Goal: Information Seeking & Learning: Learn about a topic

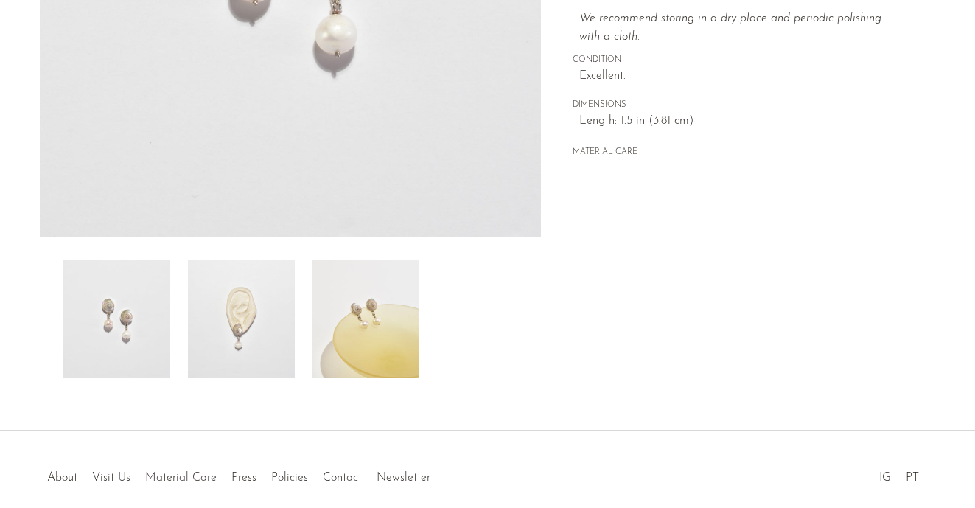
scroll to position [385, 0]
click at [396, 334] on img at bounding box center [365, 318] width 107 height 118
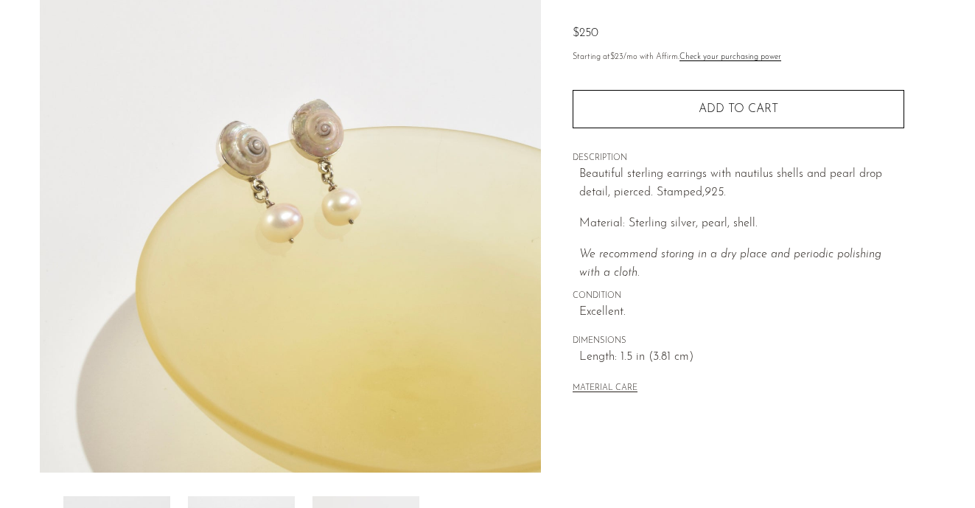
scroll to position [124, 0]
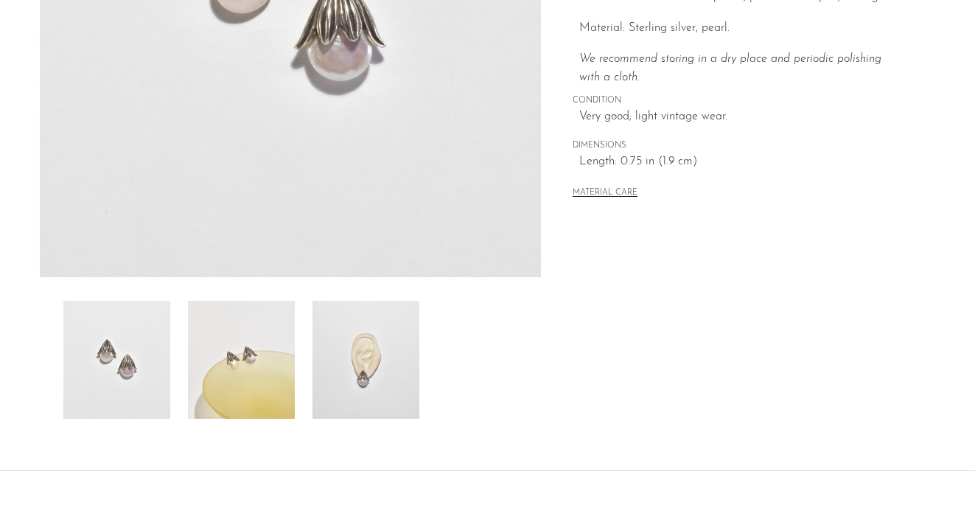
scroll to position [334, 0]
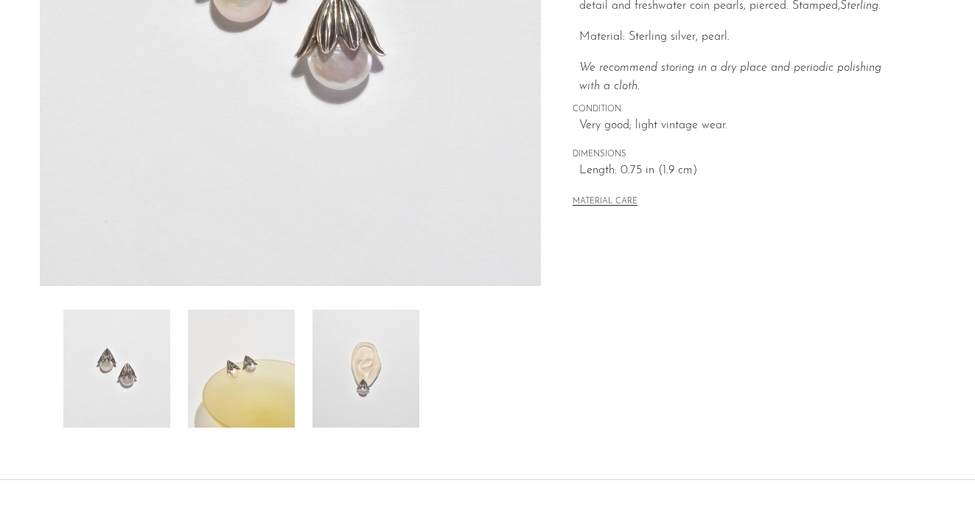
click at [370, 369] on img at bounding box center [365, 368] width 107 height 118
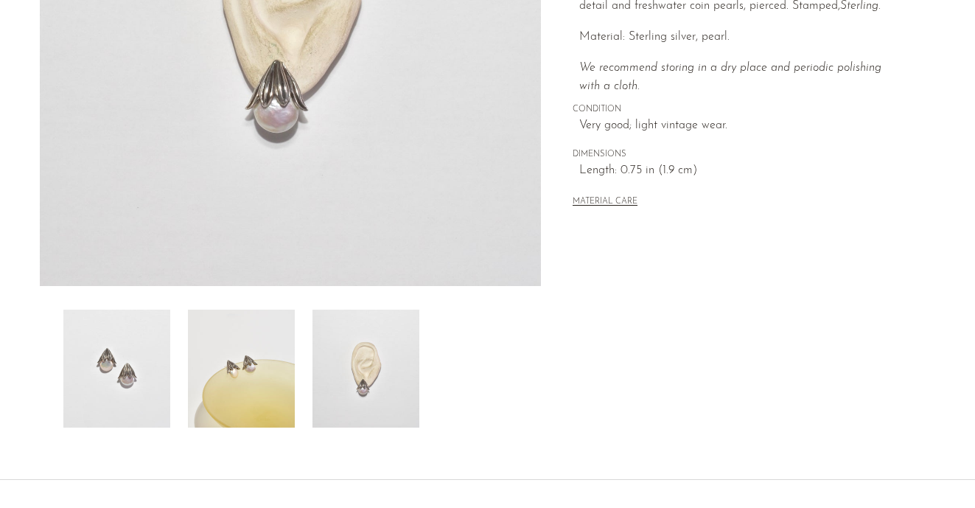
click at [266, 347] on img at bounding box center [241, 368] width 107 height 118
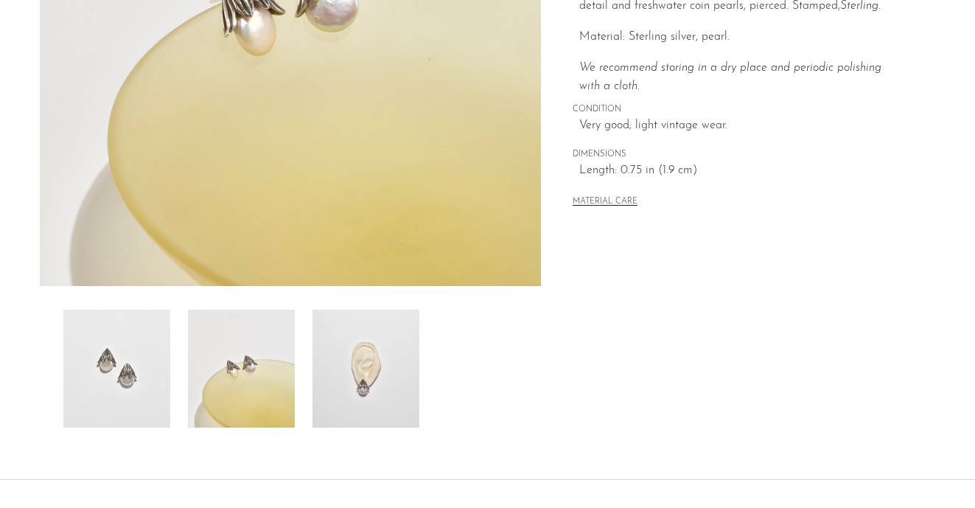
click at [156, 345] on img at bounding box center [116, 368] width 107 height 118
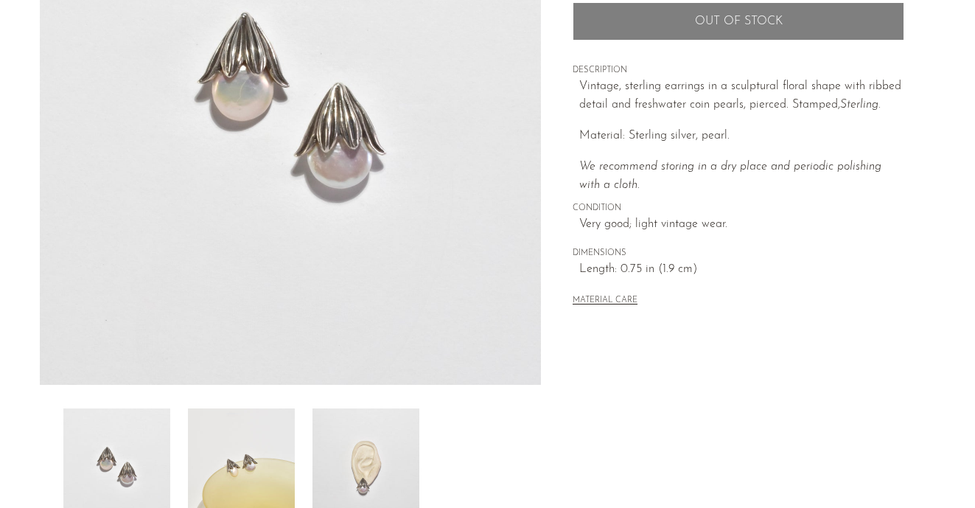
scroll to position [298, 0]
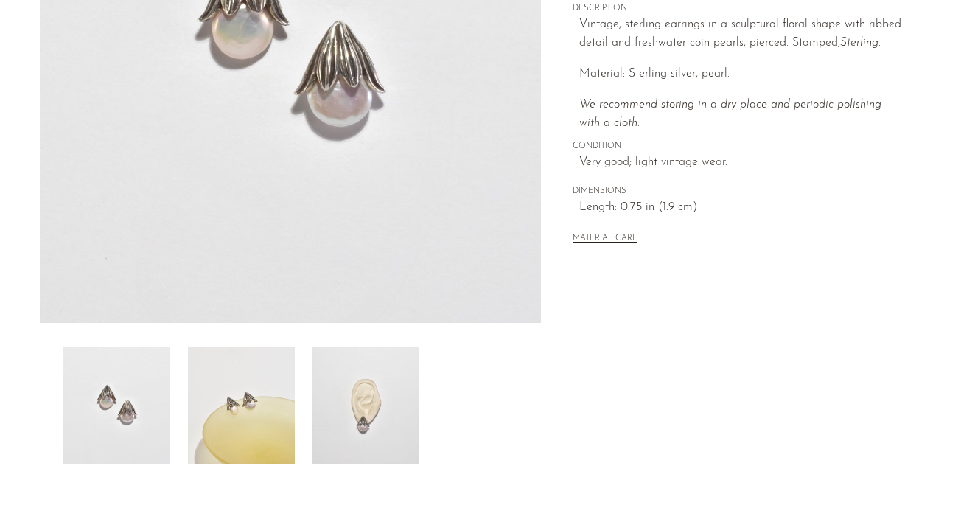
click at [261, 390] on img at bounding box center [241, 405] width 107 height 118
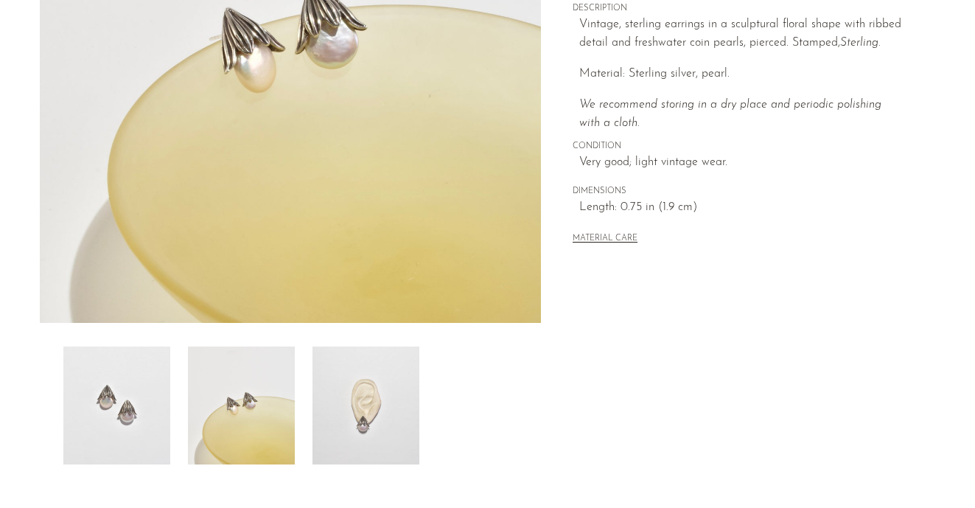
click at [382, 410] on img at bounding box center [365, 405] width 107 height 118
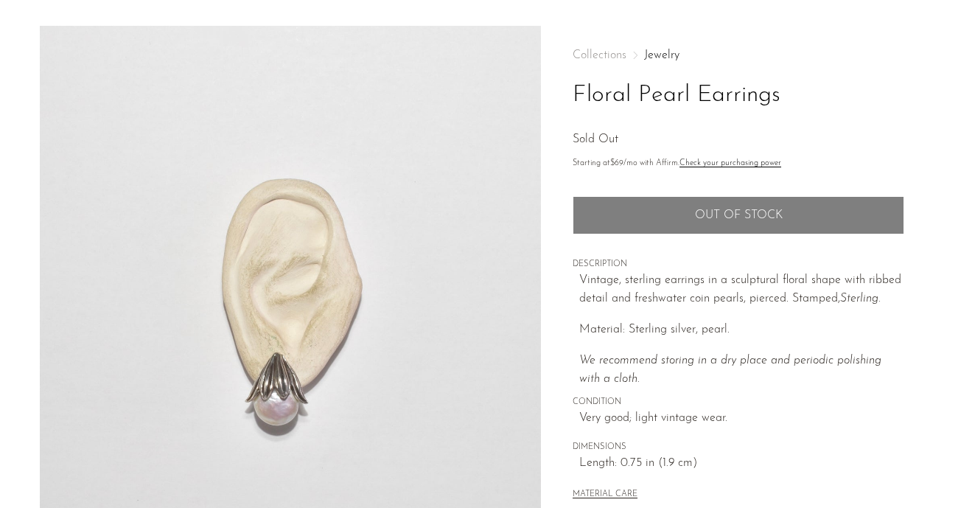
scroll to position [0, 0]
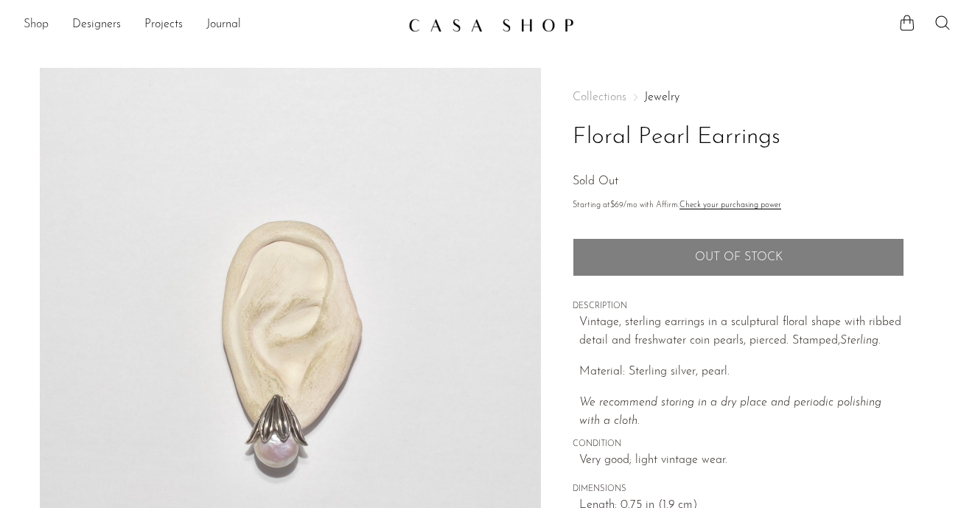
click at [35, 22] on link "Shop" at bounding box center [36, 24] width 25 height 19
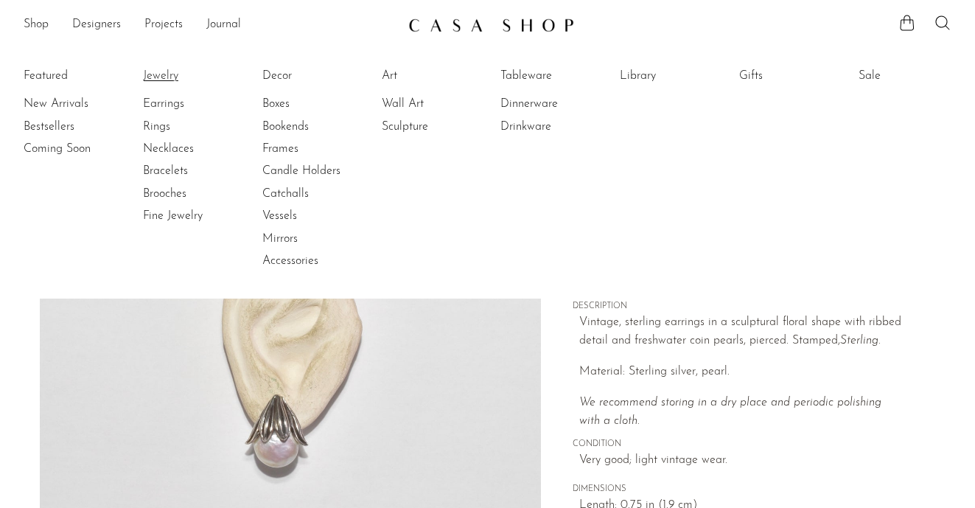
click at [160, 77] on link "Jewelry" at bounding box center [198, 76] width 110 height 16
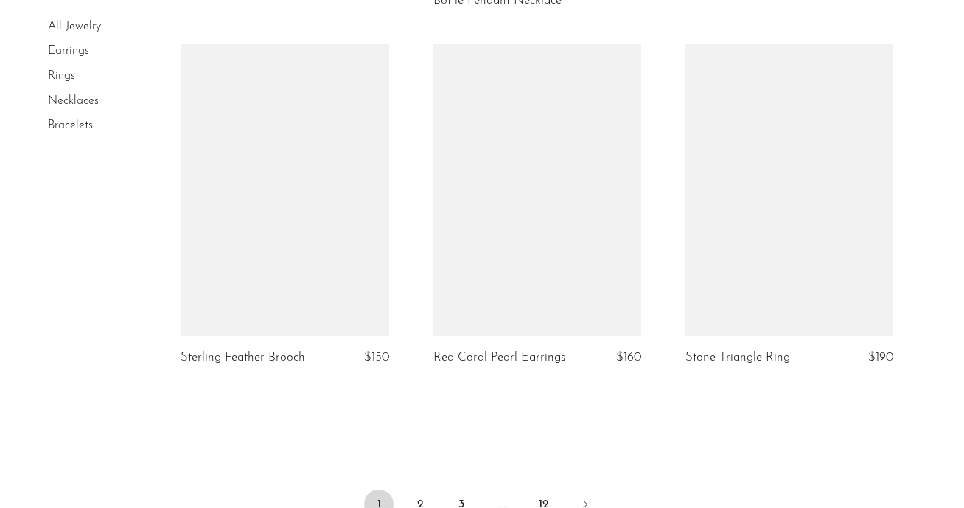
scroll to position [4274, 0]
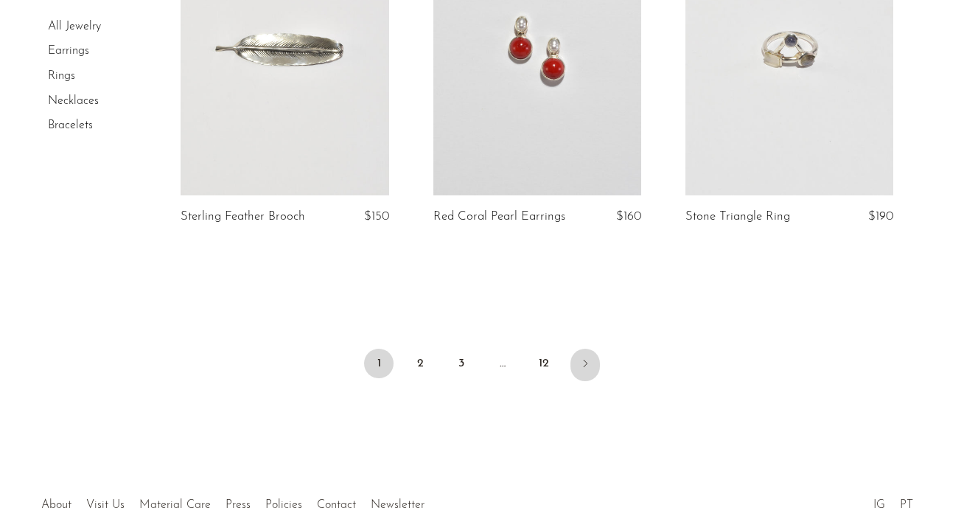
click at [587, 360] on icon "Next" at bounding box center [585, 363] width 12 height 12
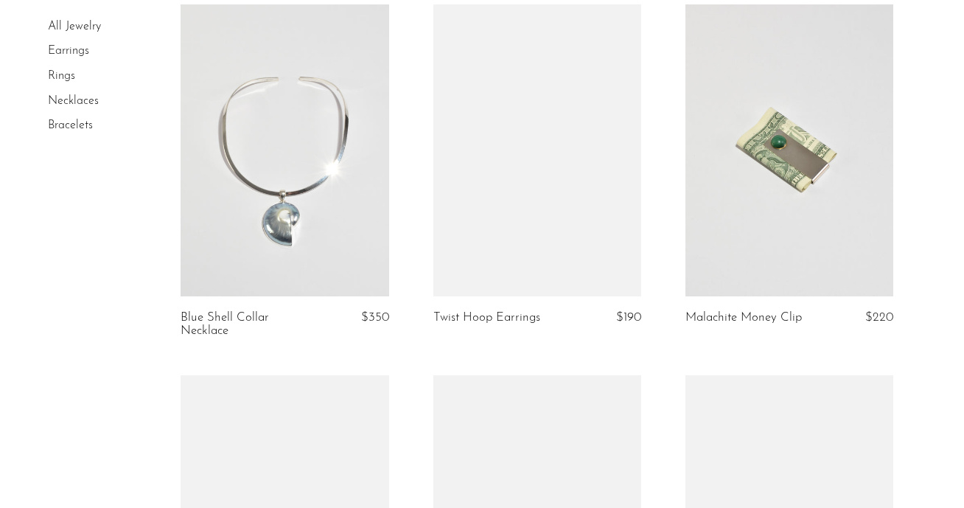
scroll to position [1257, 0]
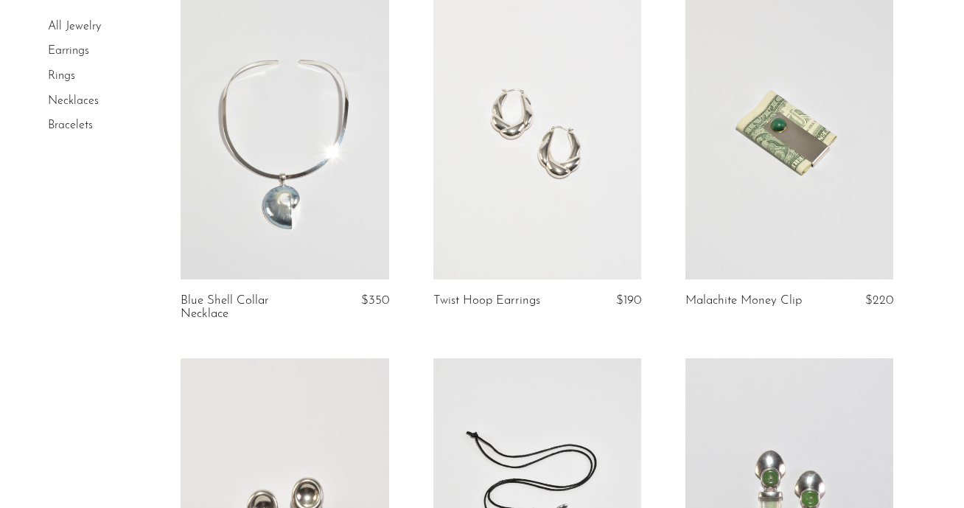
click at [560, 216] on link at bounding box center [537, 132] width 208 height 291
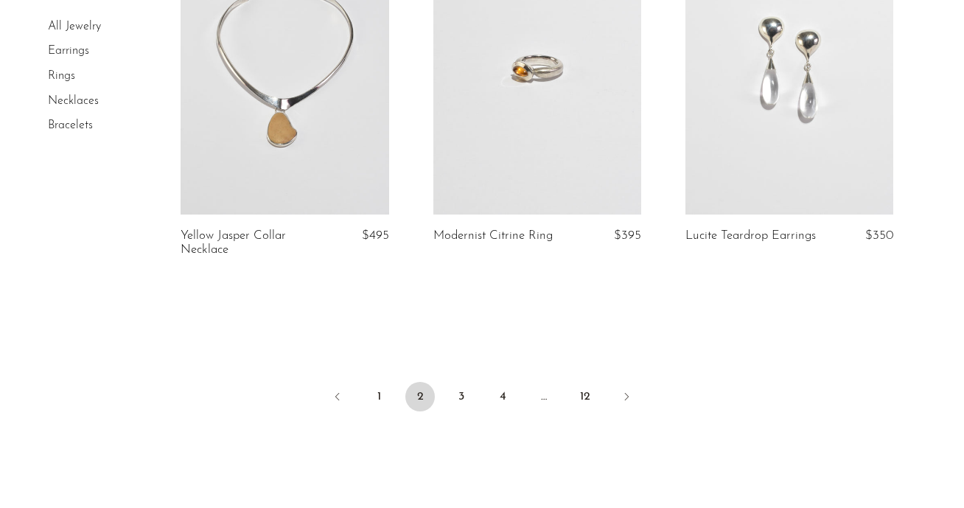
scroll to position [4292, 0]
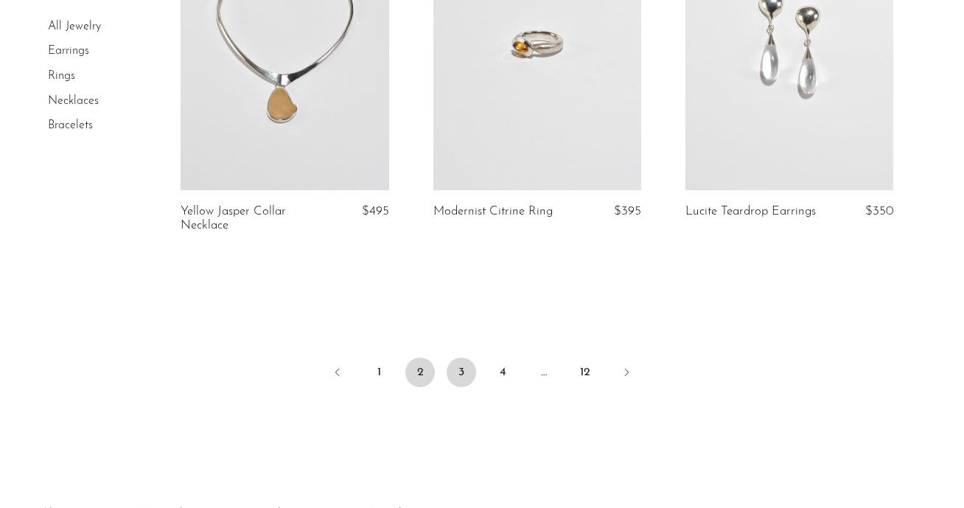
click at [463, 366] on link "3" at bounding box center [460, 371] width 29 height 29
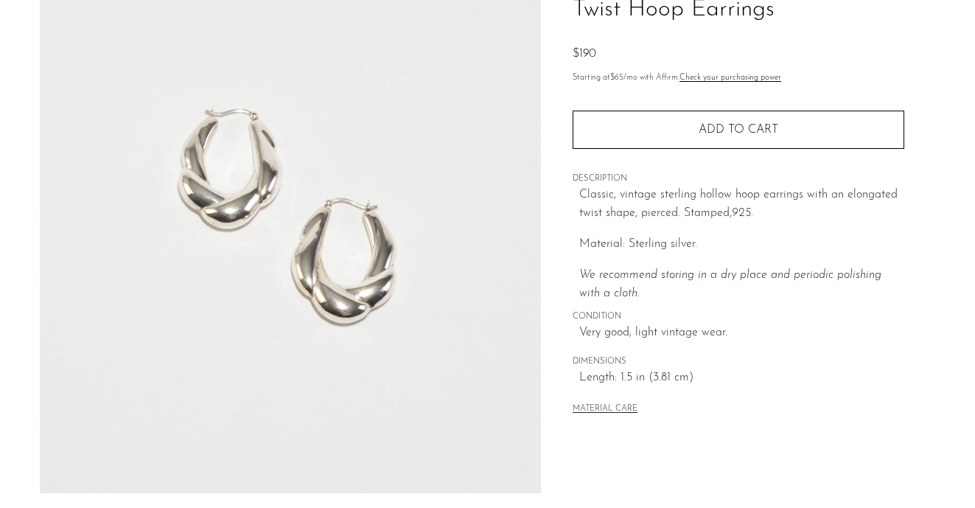
scroll to position [384, 0]
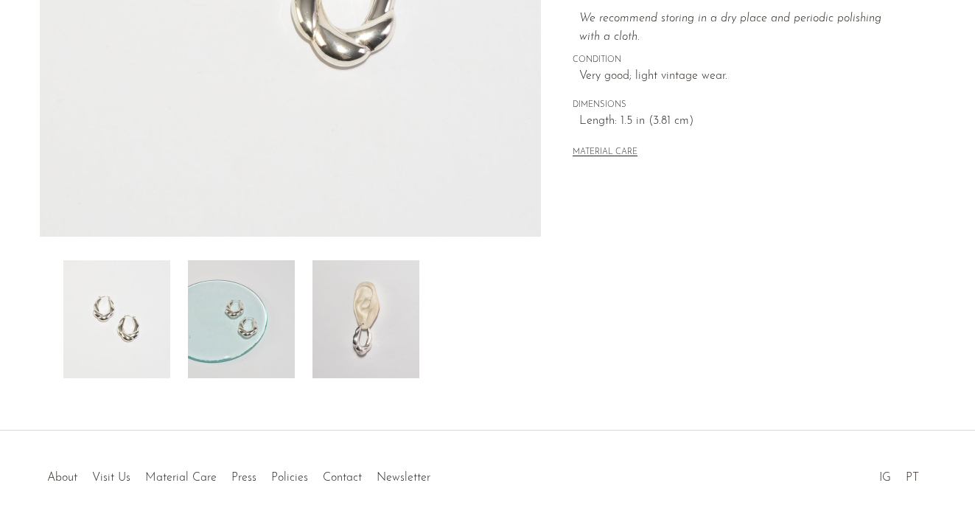
click at [372, 307] on img at bounding box center [365, 319] width 107 height 118
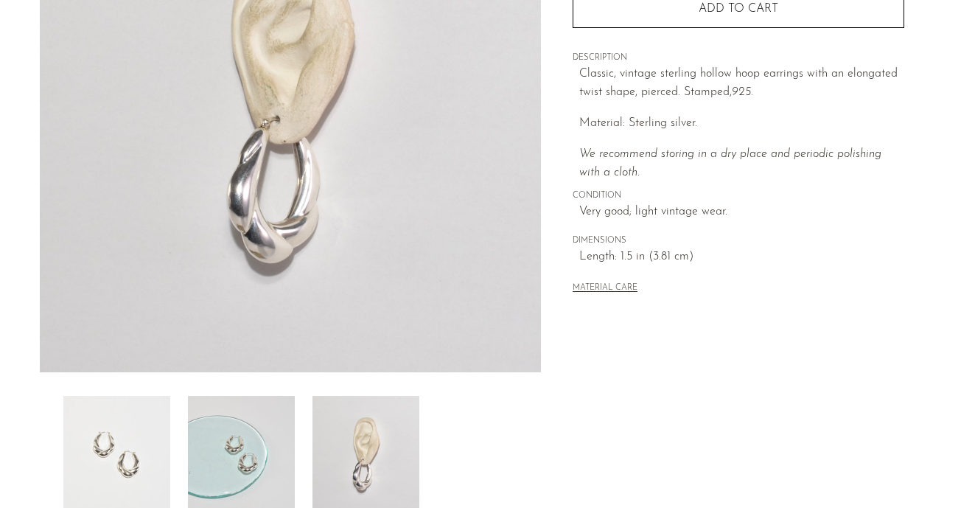
scroll to position [248, 0]
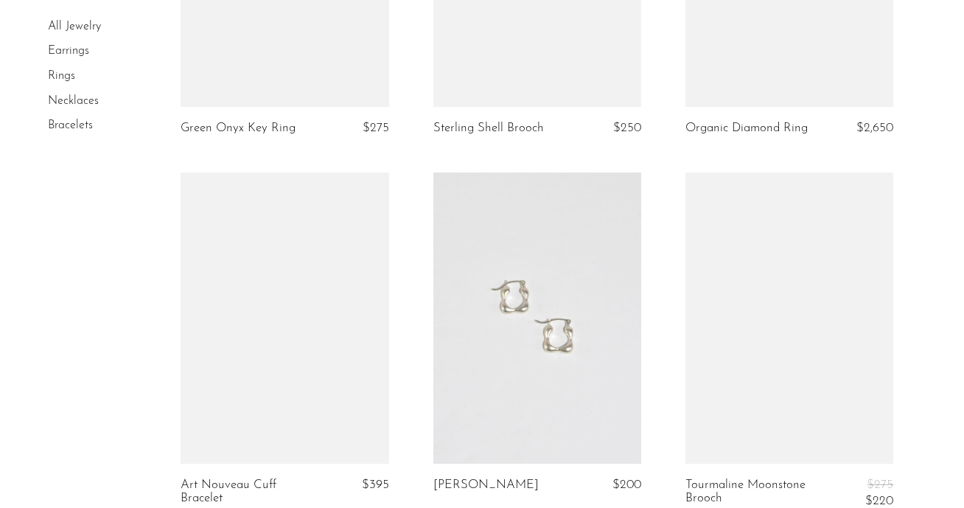
scroll to position [2955, 0]
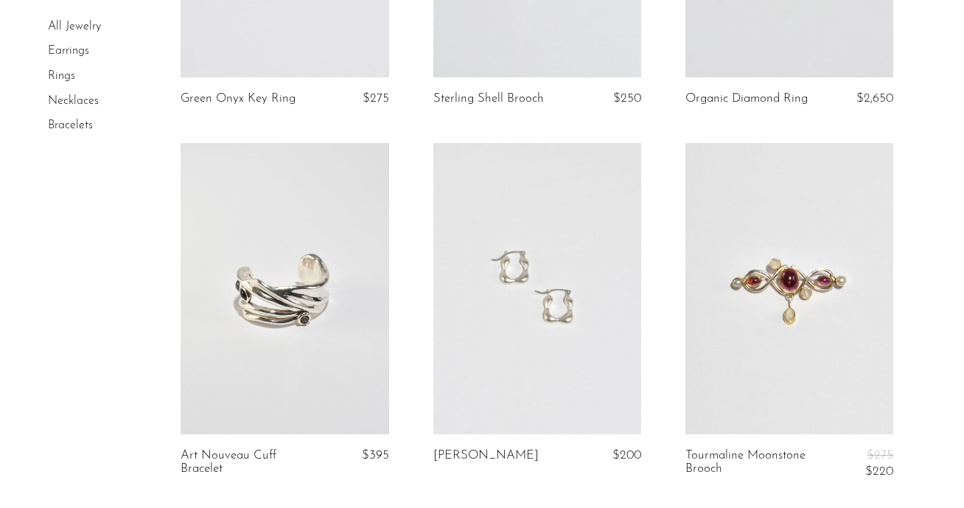
click at [582, 312] on link at bounding box center [537, 288] width 208 height 291
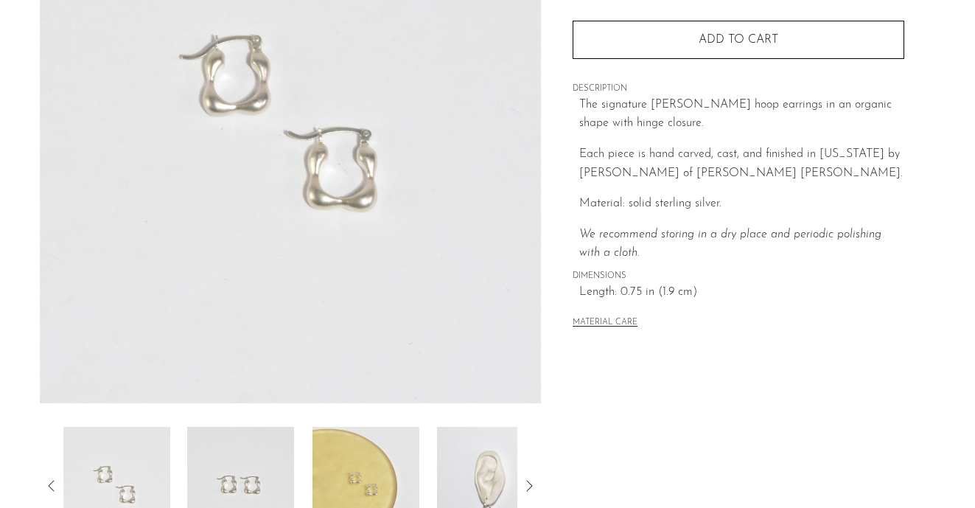
scroll to position [291, 0]
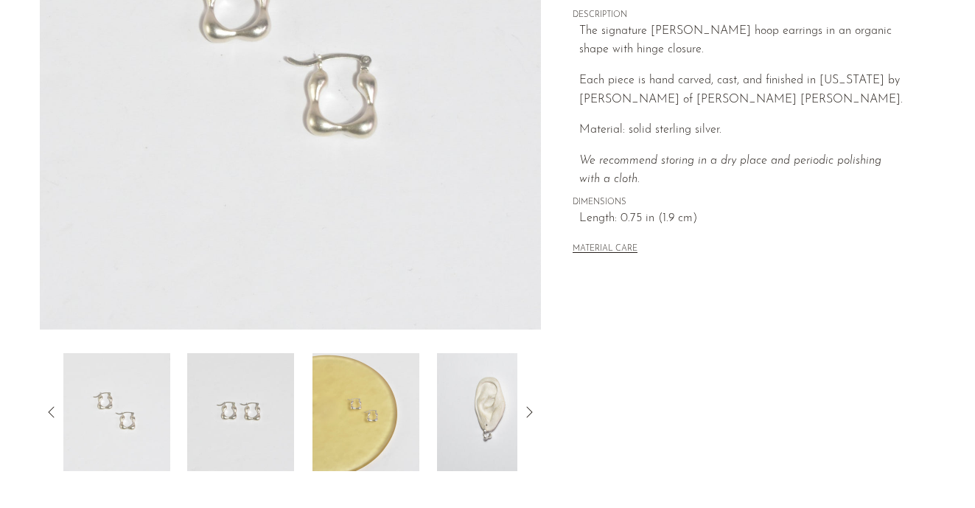
click at [488, 435] on img at bounding box center [490, 412] width 107 height 118
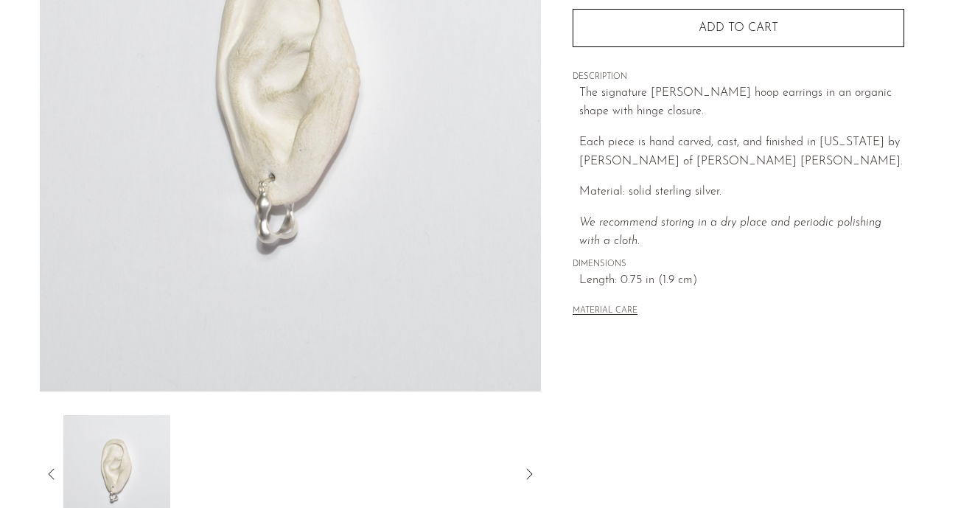
scroll to position [317, 0]
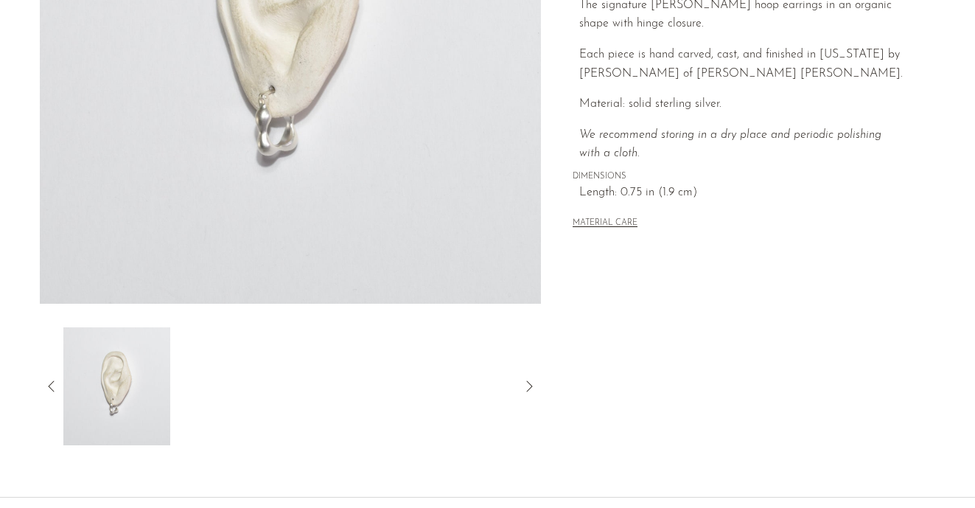
click at [277, 155] on img at bounding box center [291, 27] width 502 height 552
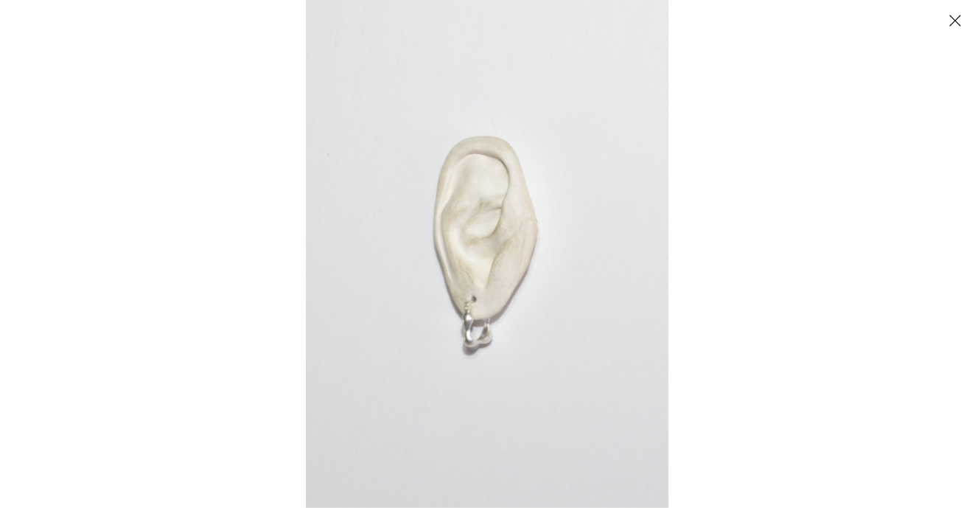
click at [462, 345] on img at bounding box center [487, 254] width 362 height 508
